Goal: Task Accomplishment & Management: Complete application form

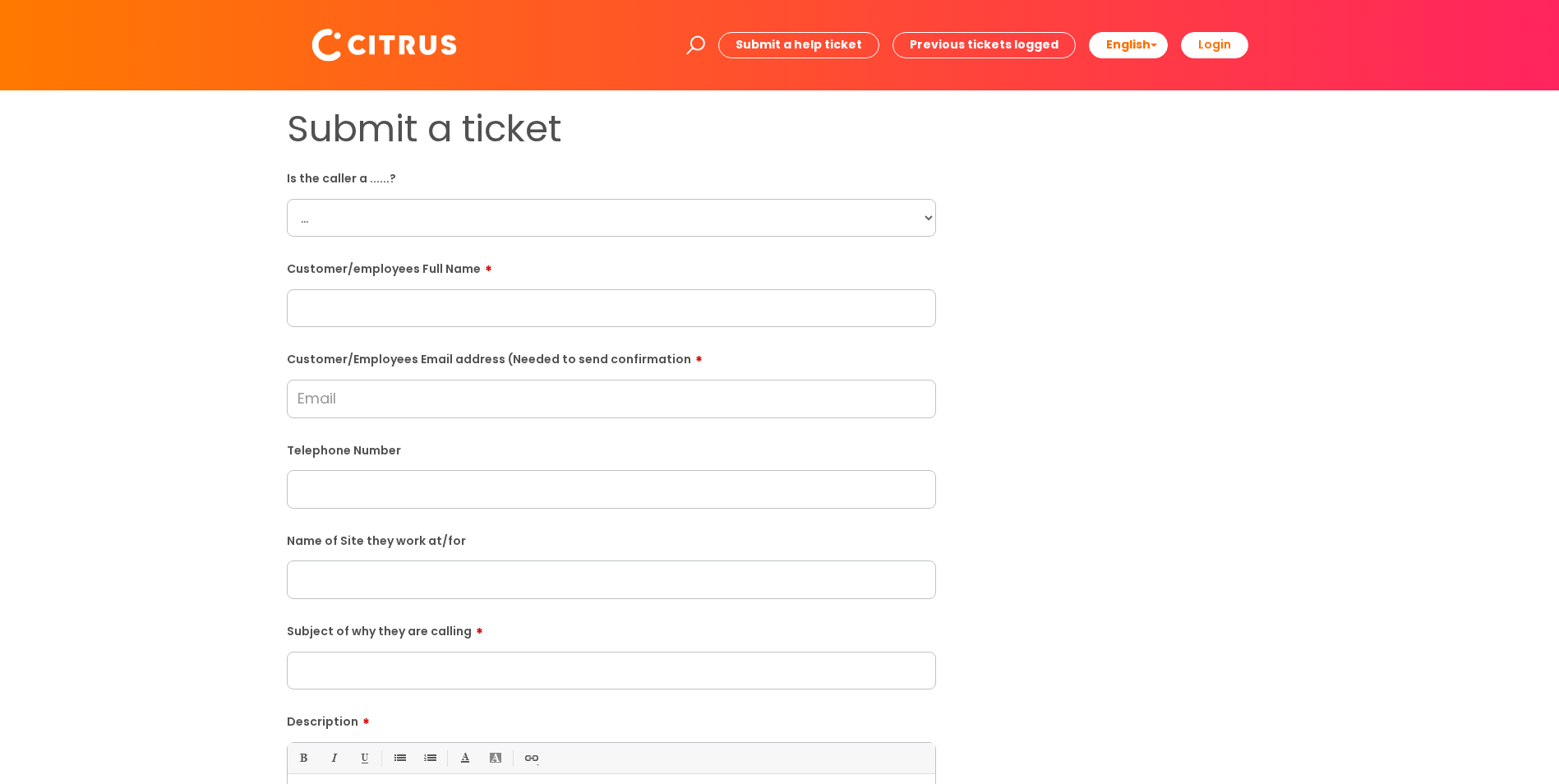
select select "Citrus Employee"
click at [287, 199] on select "... Citrus Customer Citrus Employee [DEMOGRAPHIC_DATA] Supplier" at bounding box center [611, 218] width 649 height 38
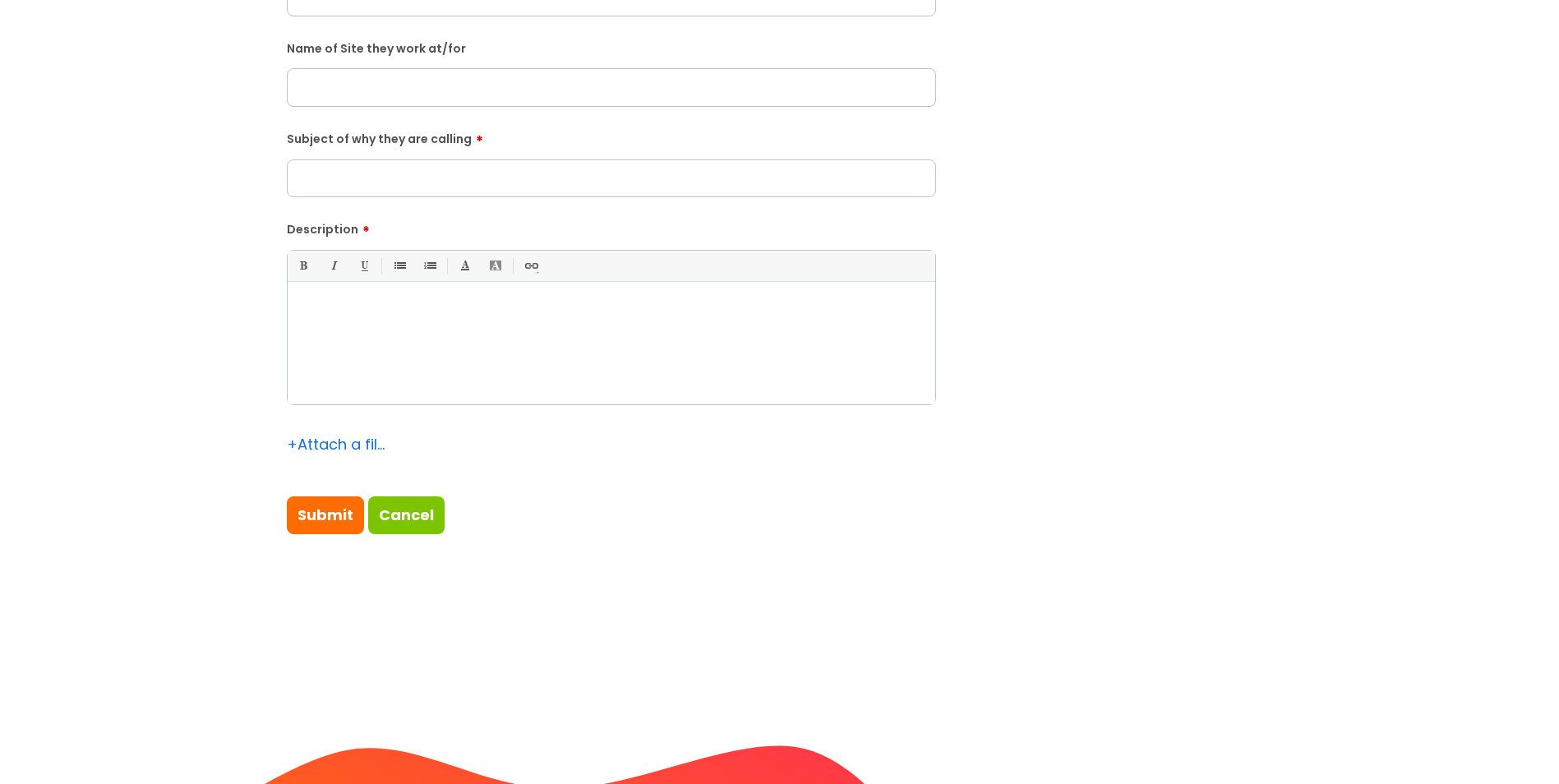
scroll to position [493, 0]
click at [471, 370] on div at bounding box center [611, 346] width 647 height 113
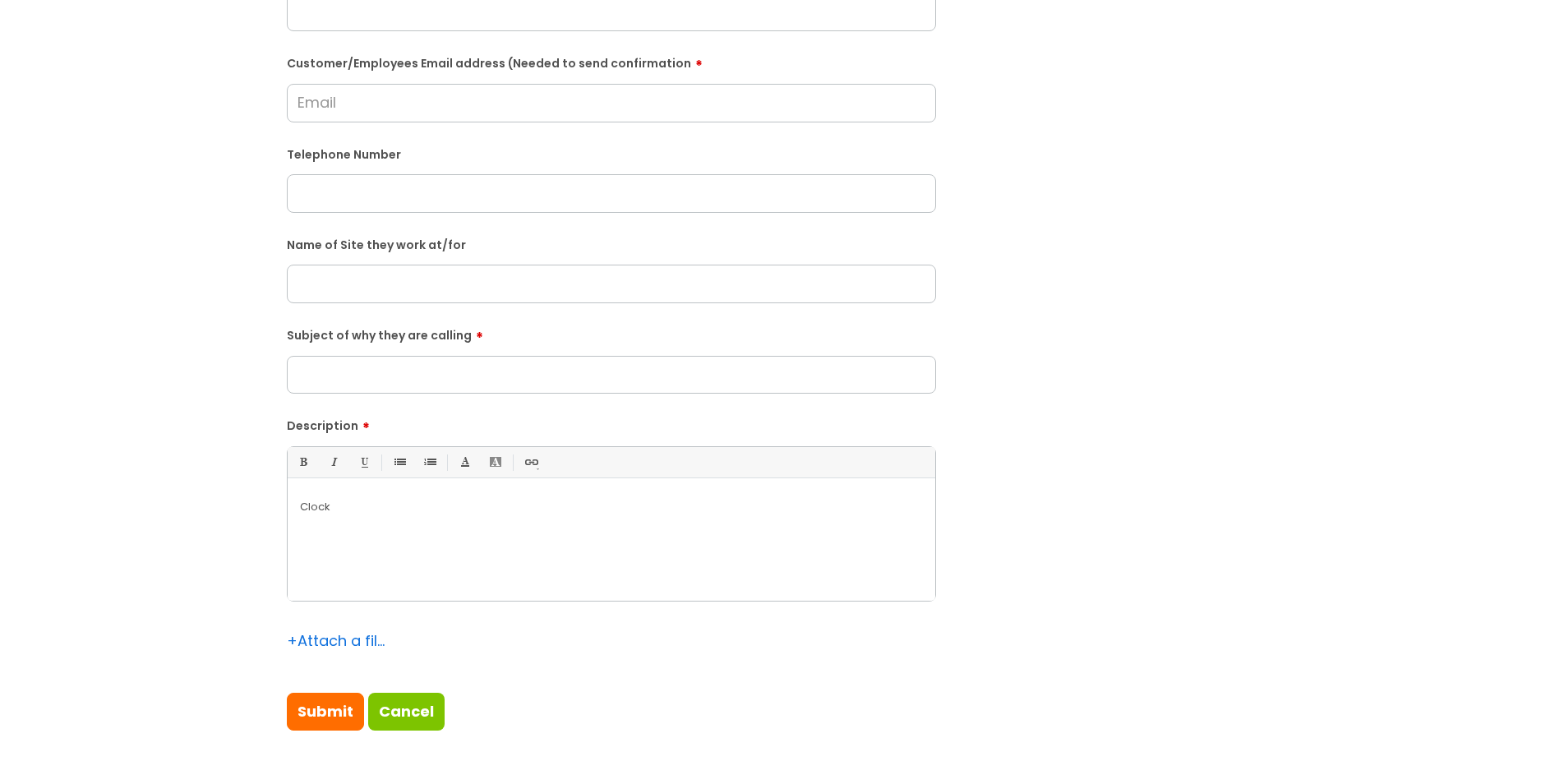
scroll to position [0, 0]
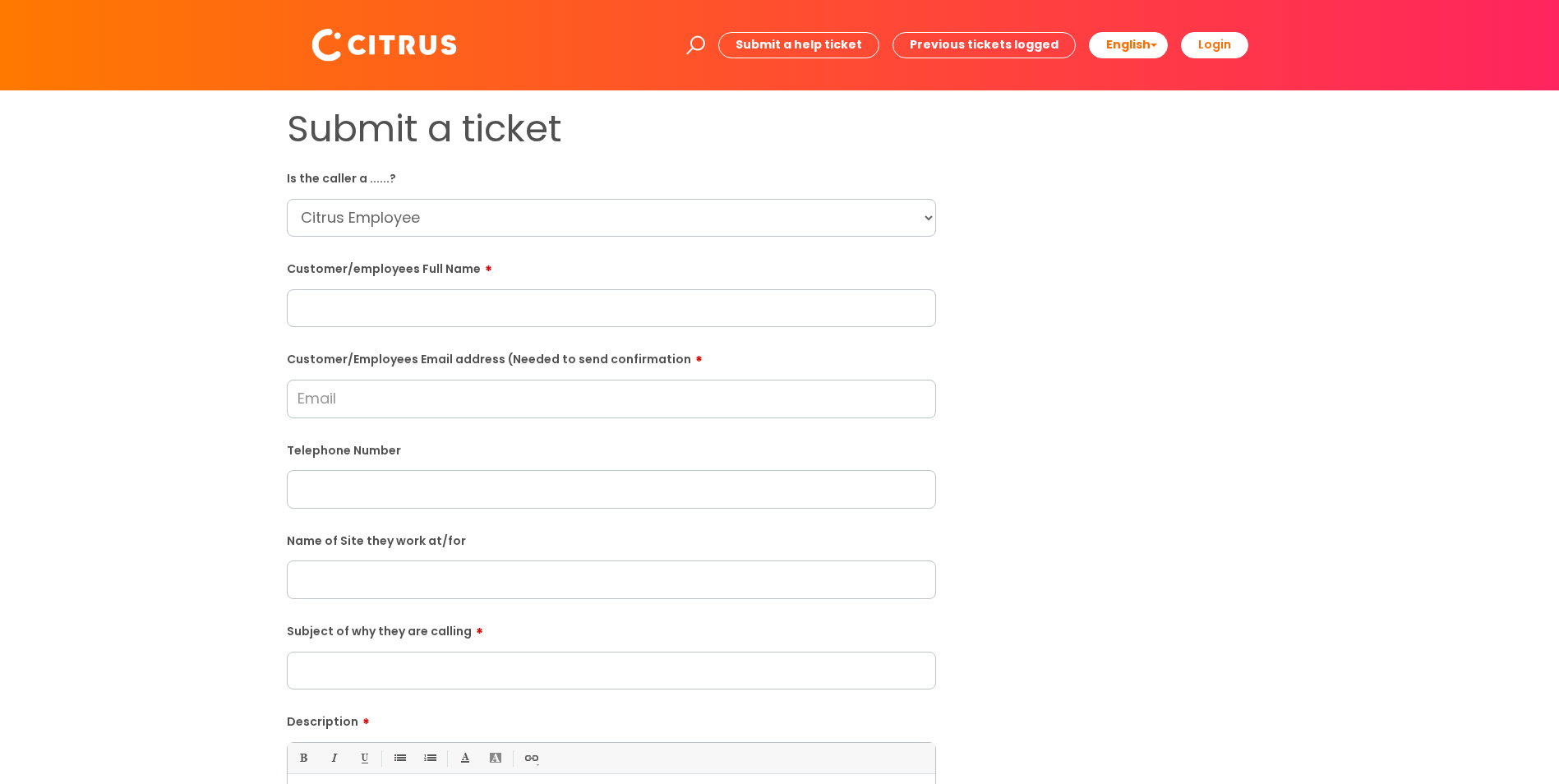
click at [394, 306] on input "text" at bounding box center [611, 309] width 649 height 38
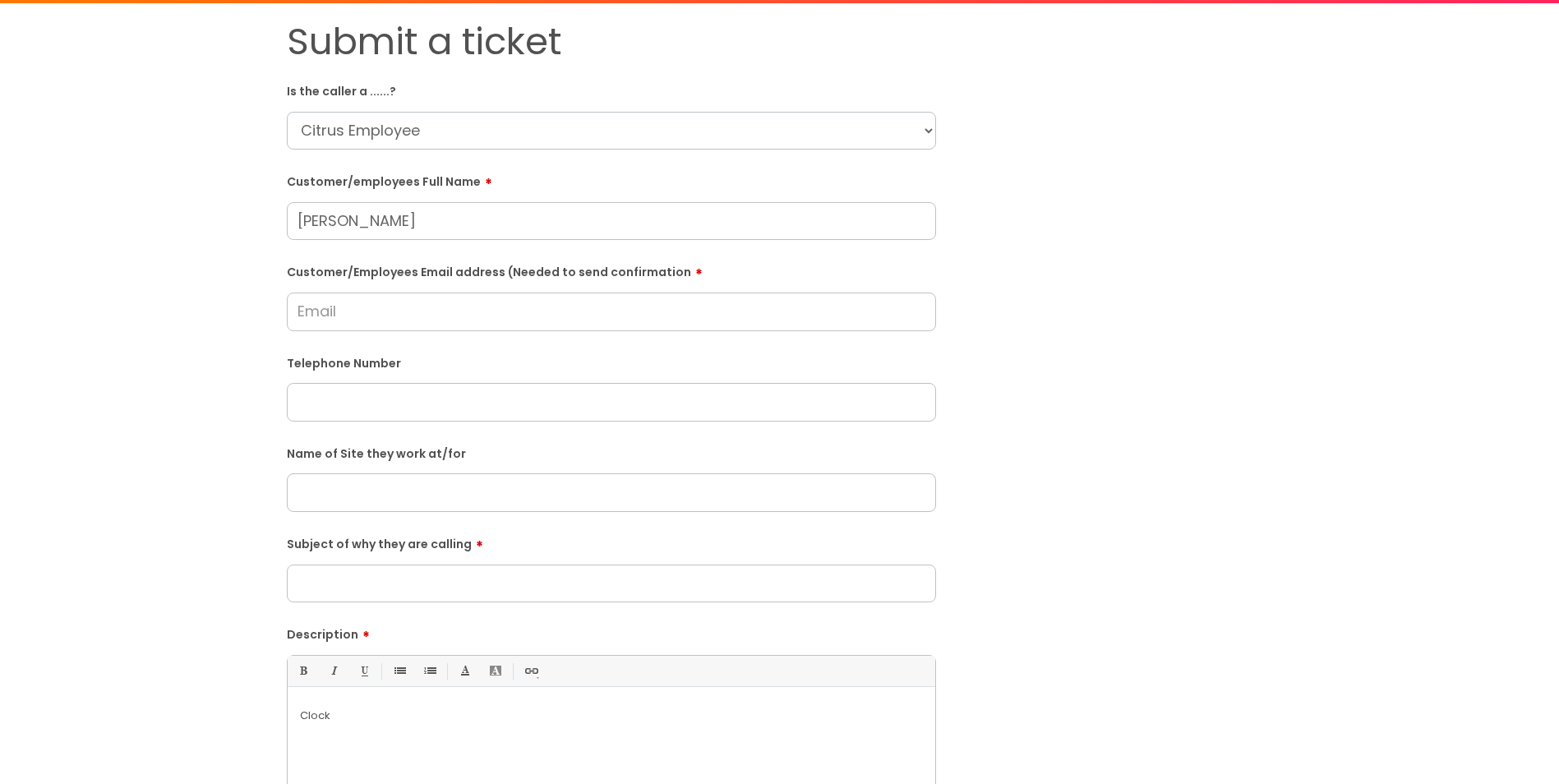
scroll to position [82, 0]
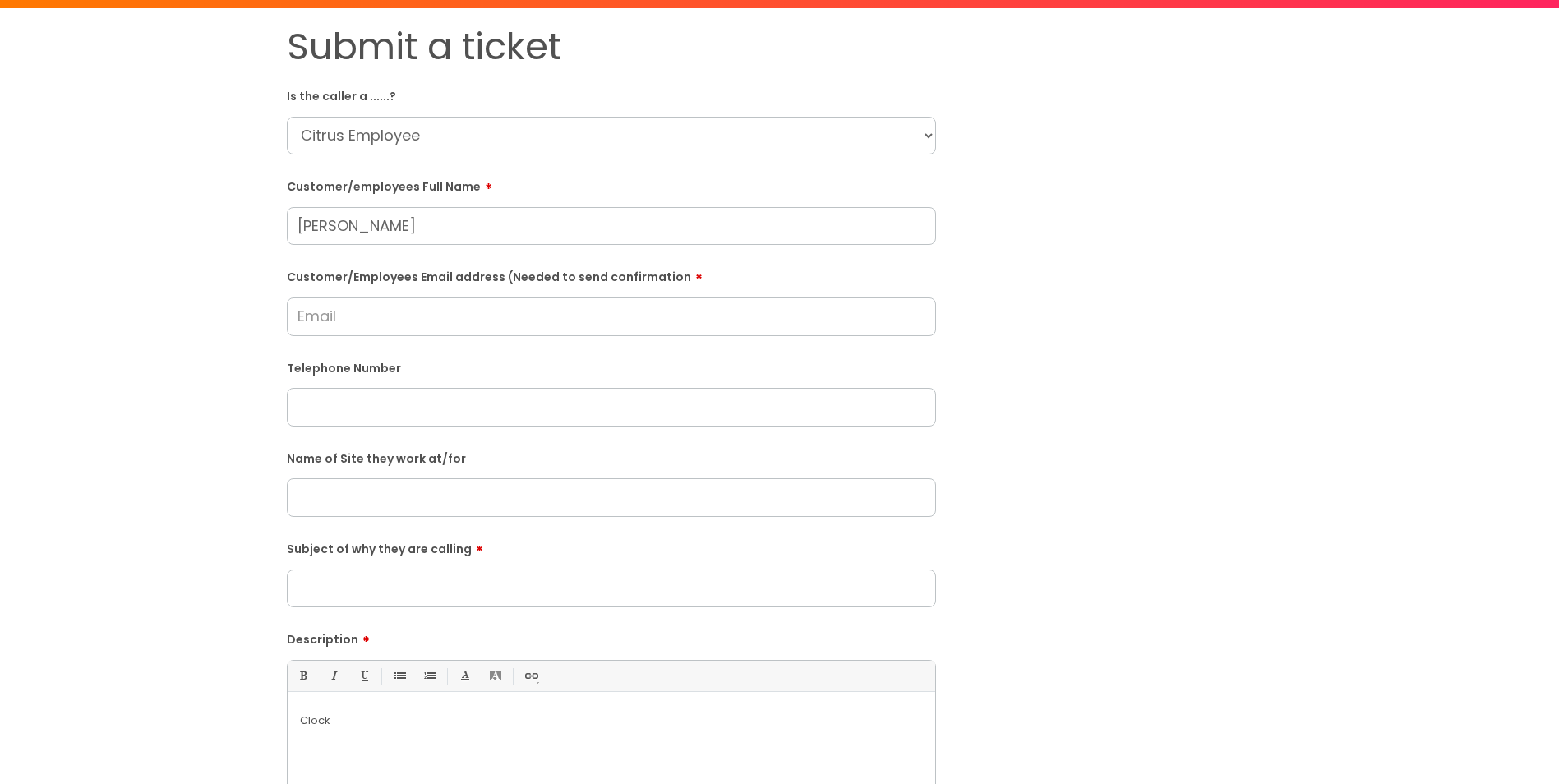
type input "Betty Davis"
click at [386, 584] on input "Subject of why they are calling" at bounding box center [611, 588] width 649 height 38
click at [378, 317] on input "Customer/Employees Email address (Needed to send confirmation" at bounding box center [611, 317] width 649 height 38
paste input "davis1001@hotmail.co.uk"
type input "davis1001@hotmail.co.uk"
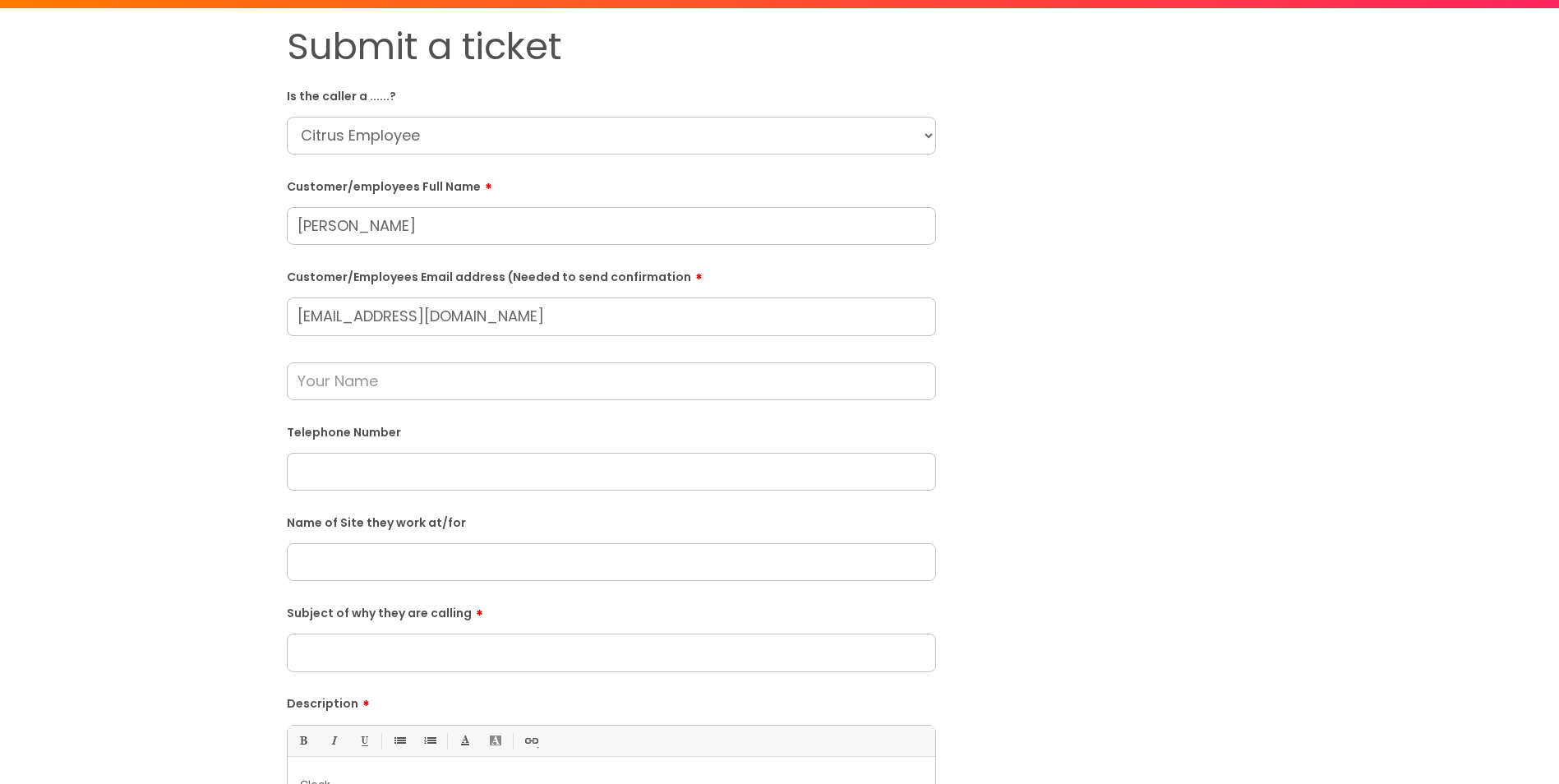
click at [432, 395] on input "text" at bounding box center [611, 381] width 649 height 38
click at [395, 472] on input "text" at bounding box center [611, 472] width 649 height 38
paste input "07854554422"
type input "07854554422"
click at [383, 372] on input "text" at bounding box center [611, 381] width 649 height 38
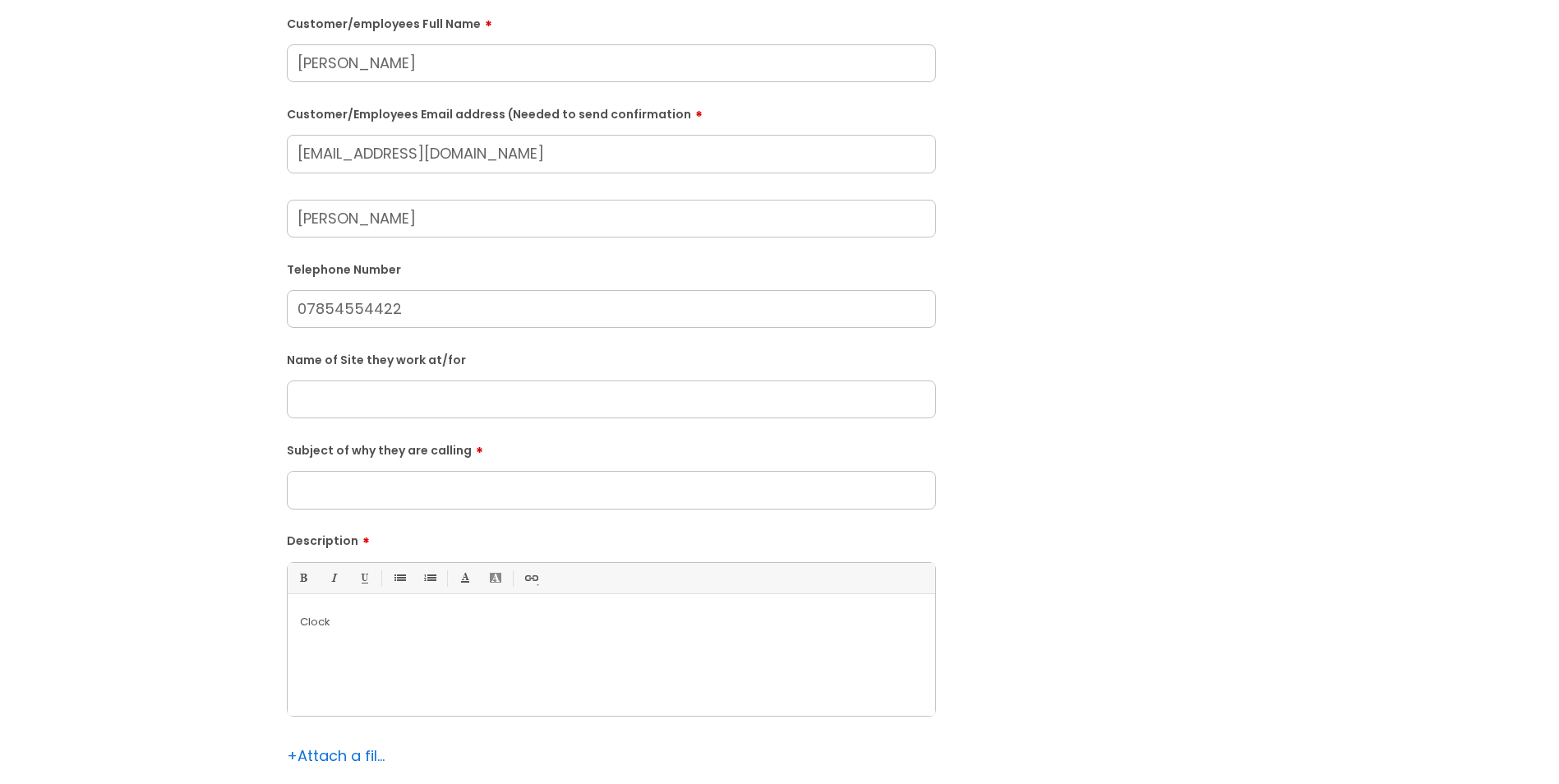
scroll to position [246, 0]
type input "Rebecca"
click at [435, 406] on input "text" at bounding box center [611, 397] width 649 height 38
click at [433, 487] on input "Subject of why they are calling" at bounding box center [611, 488] width 649 height 38
type input "Clocking out"
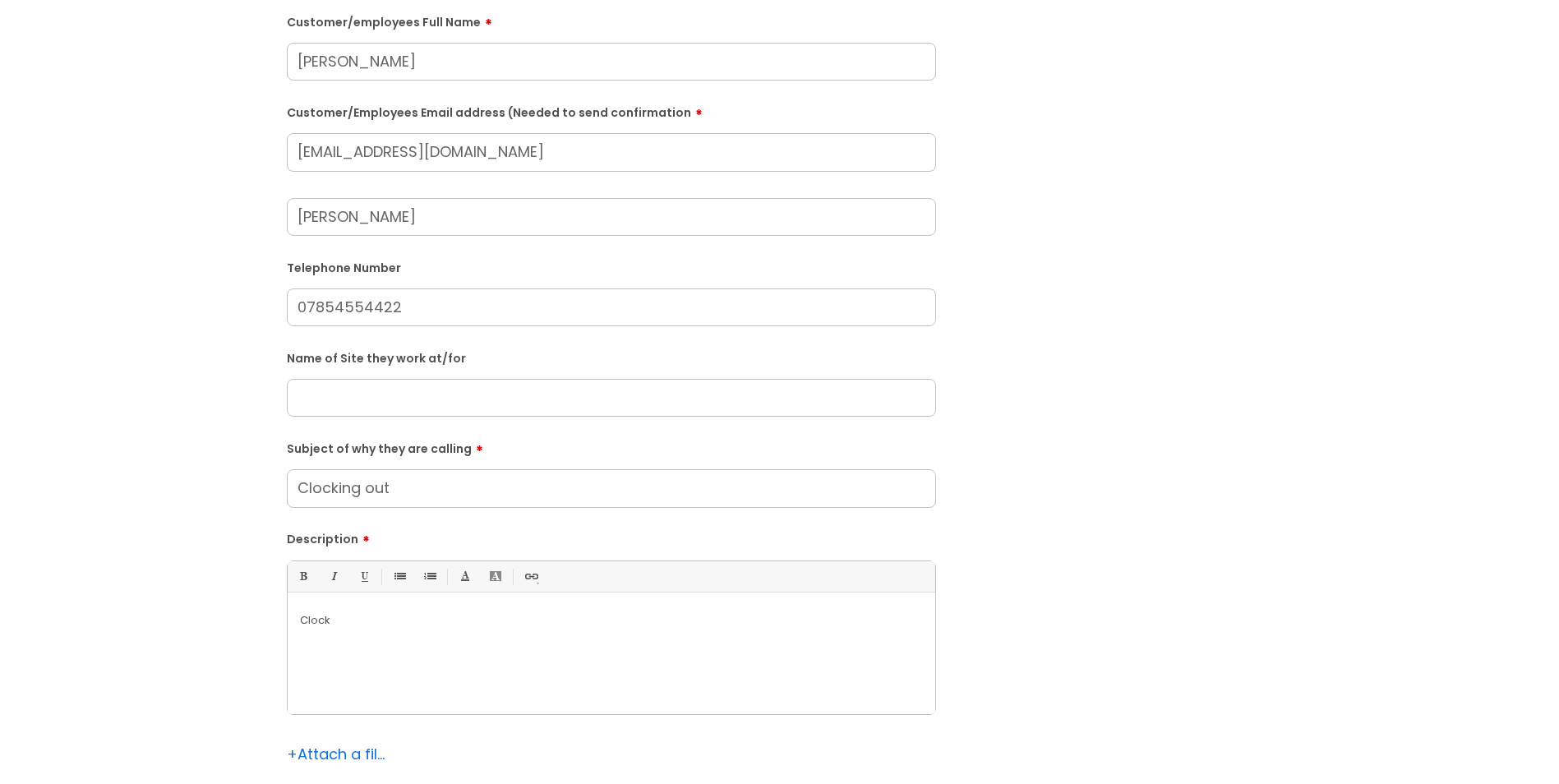
drag, startPoint x: 437, startPoint y: 641, endPoint x: 195, endPoint y: 645, distance: 242.0
click at [195, 645] on div "Submit a ticket Is the caller a ......? ... Citrus Customer Citrus Employee Con…" at bounding box center [780, 366] width 1526 height 1011
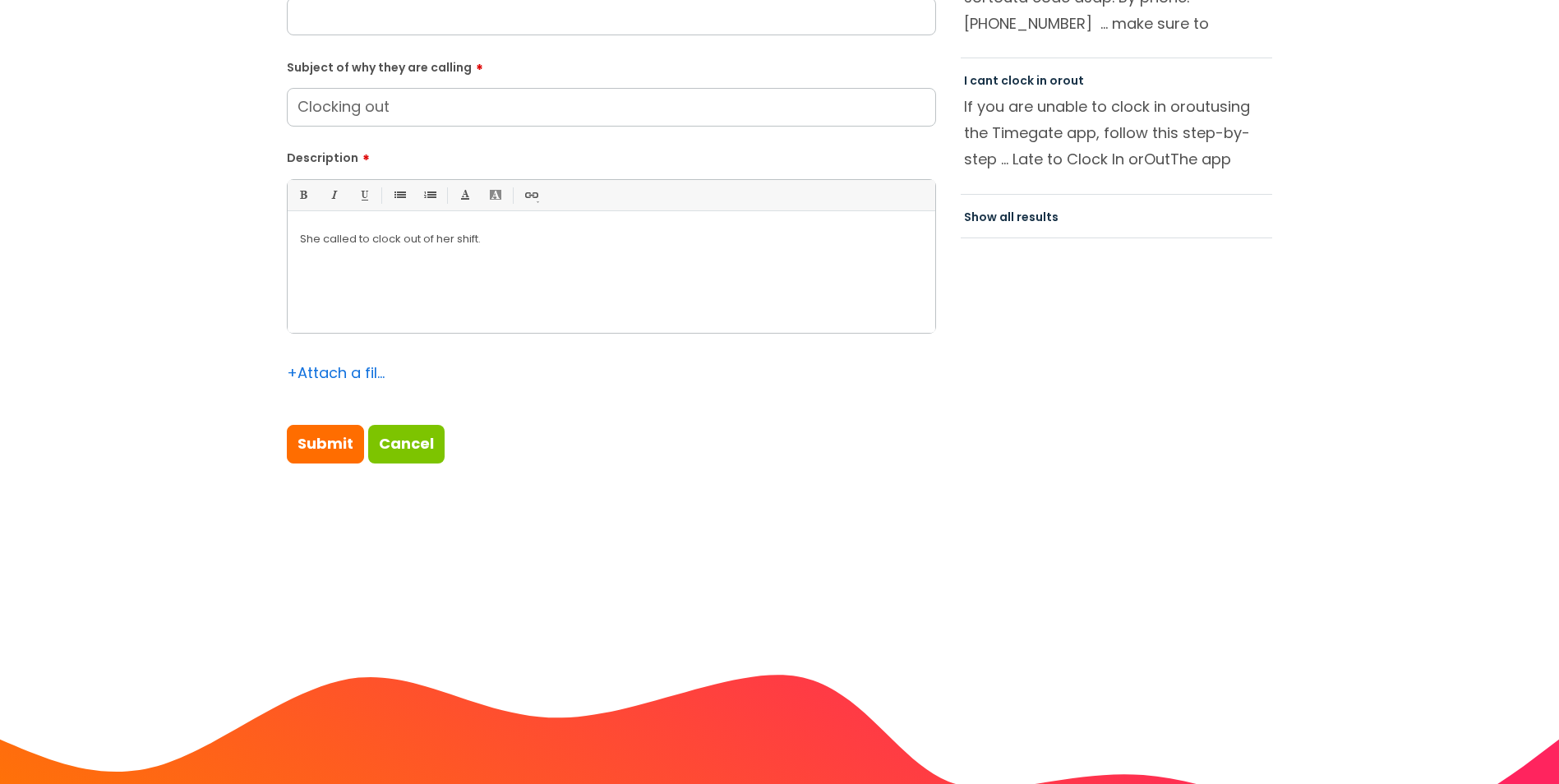
scroll to position [657, 0]
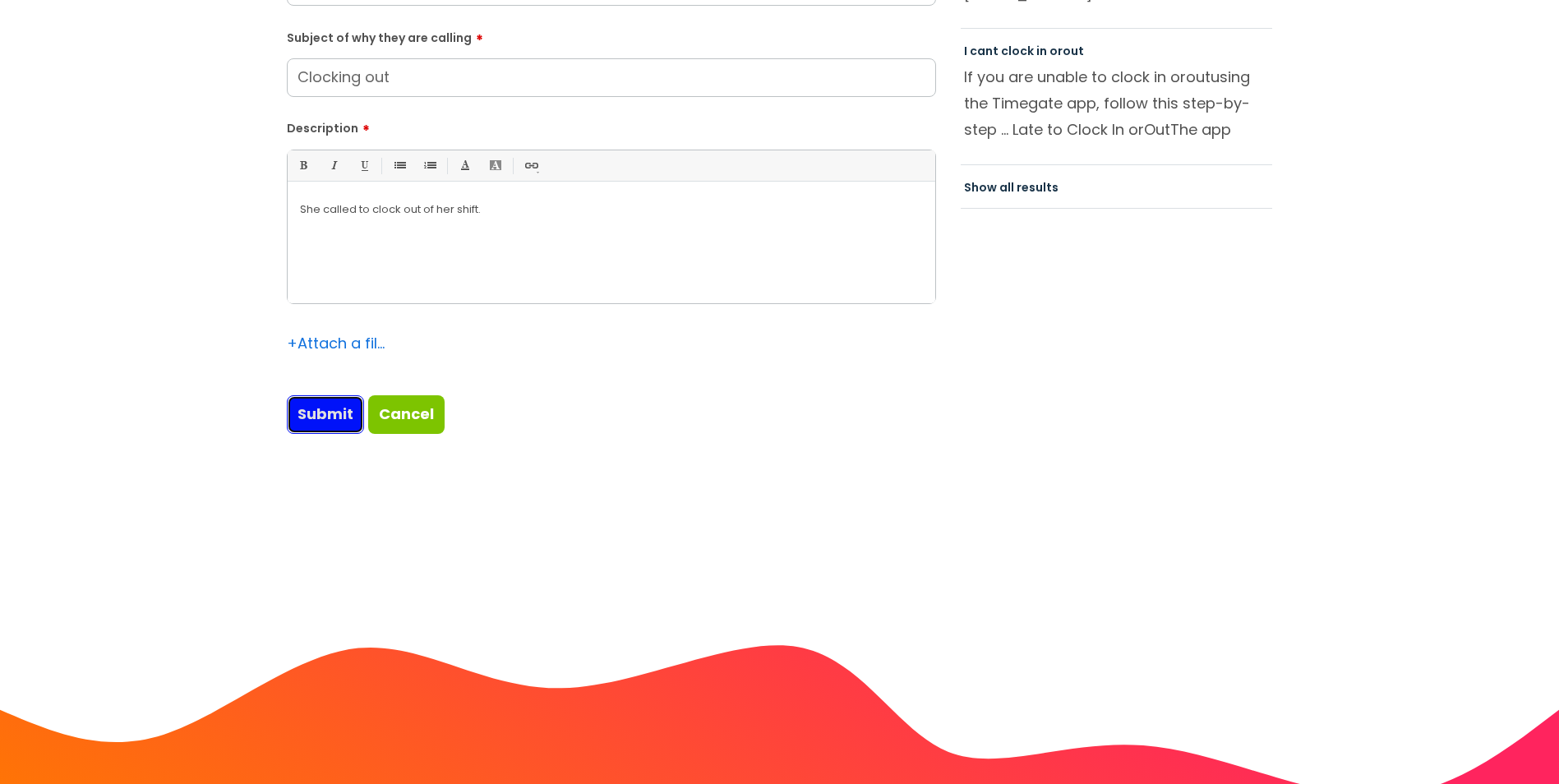
click at [317, 432] on input "Submit" at bounding box center [325, 415] width 77 height 38
type input "Please Wait..."
